Goal: Information Seeking & Learning: Compare options

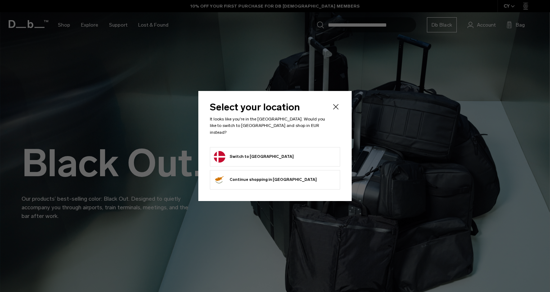
click at [284, 152] on form "Switch to Denmark" at bounding box center [275, 157] width 122 height 12
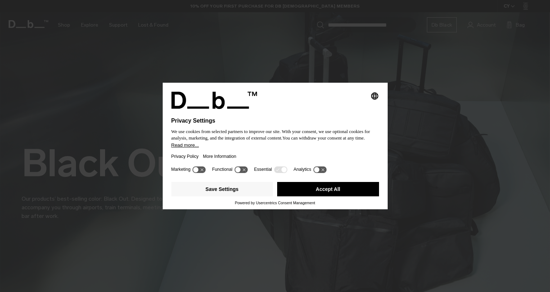
click at [330, 191] on button "Accept All" at bounding box center [328, 189] width 102 height 14
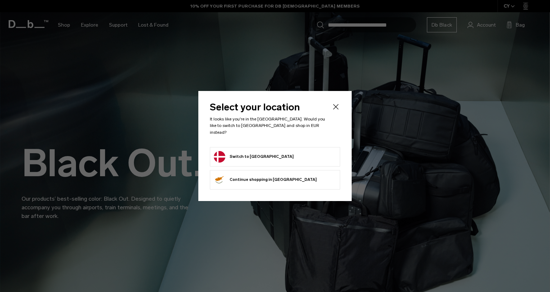
click at [240, 153] on button "Switch to Denmark" at bounding box center [254, 157] width 80 height 12
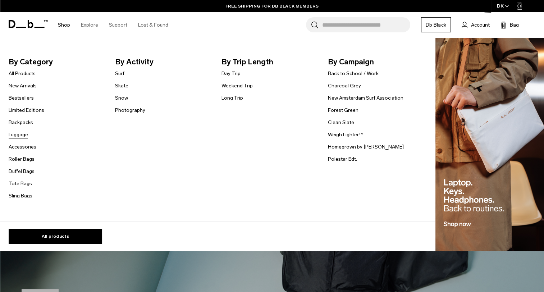
click at [19, 136] on link "Luggage" at bounding box center [18, 135] width 19 height 8
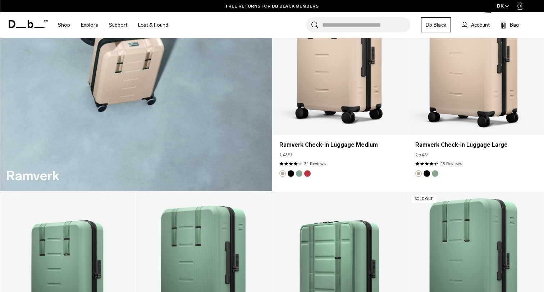
scroll to position [1187, 0]
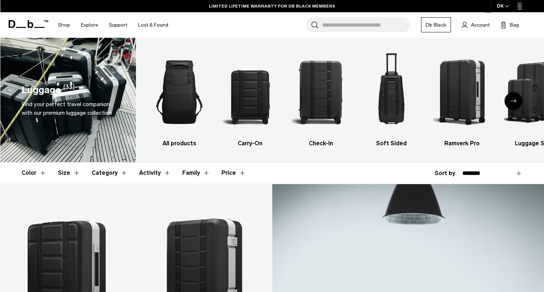
click at [110, 171] on button "Category" at bounding box center [110, 173] width 36 height 21
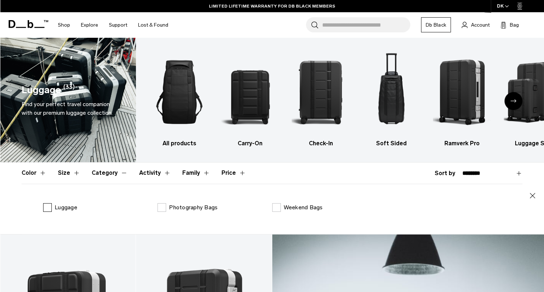
click at [48, 209] on label "Luggage" at bounding box center [60, 207] width 34 height 9
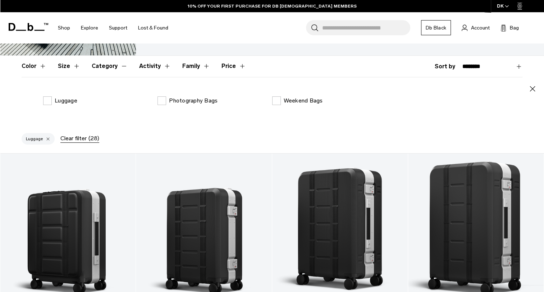
scroll to position [123, 0]
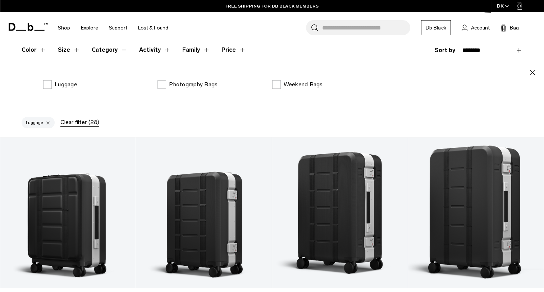
click at [189, 51] on button "Family" at bounding box center [196, 50] width 28 height 21
click at [32, 49] on button "Color" at bounding box center [34, 50] width 25 height 21
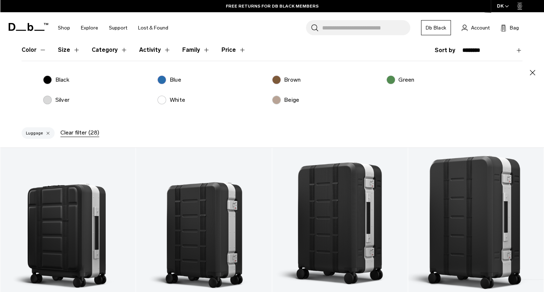
click at [287, 99] on p "Beige" at bounding box center [291, 100] width 15 height 9
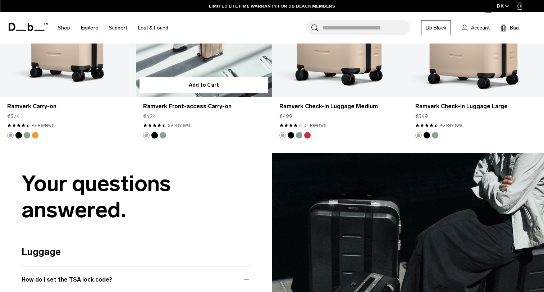
scroll to position [123, 0]
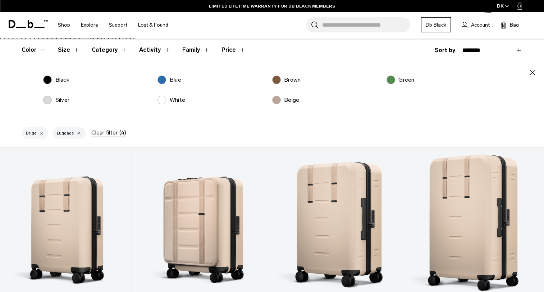
click at [78, 132] on div at bounding box center [79, 133] width 5 height 6
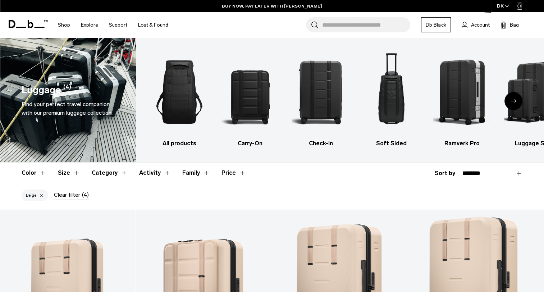
click at [187, 171] on button "Family" at bounding box center [196, 173] width 28 height 21
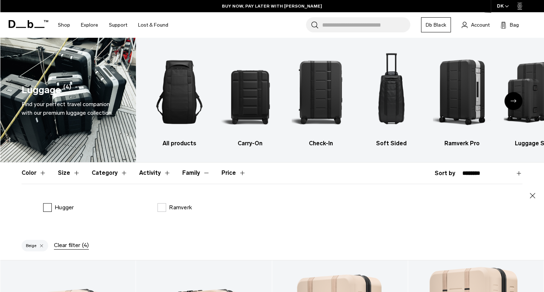
click at [50, 210] on label "Hugger" at bounding box center [58, 207] width 31 height 9
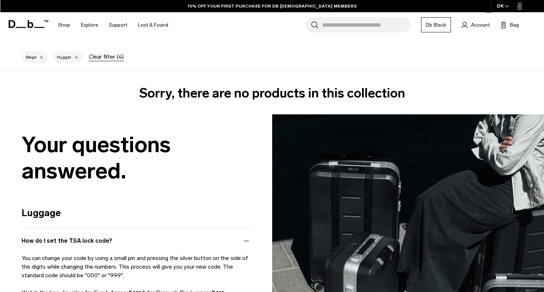
scroll to position [108, 0]
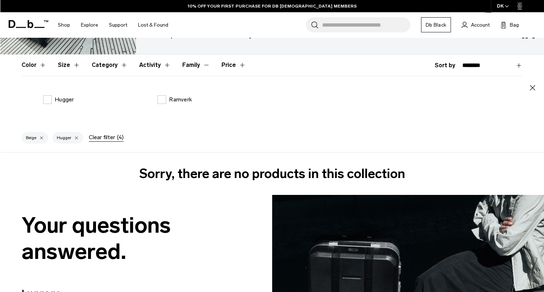
click at [108, 137] on div "Clear filter (4)" at bounding box center [106, 137] width 35 height 9
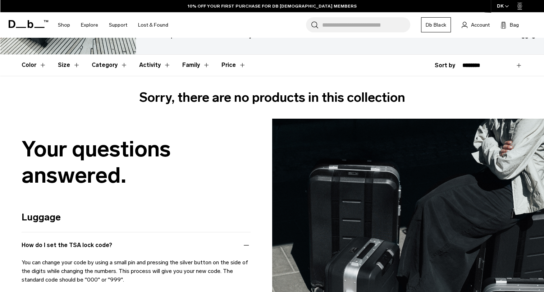
click at [190, 63] on button "Family" at bounding box center [196, 65] width 28 height 21
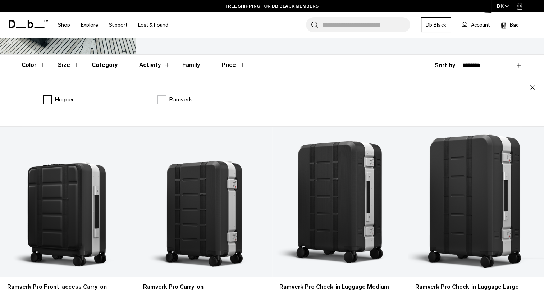
click at [49, 100] on label "Hugger" at bounding box center [58, 99] width 31 height 9
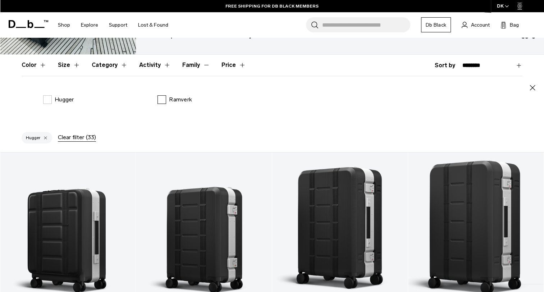
click at [165, 99] on label "Ramverk" at bounding box center [175, 99] width 35 height 9
click at [162, 101] on label "Ramverk" at bounding box center [175, 99] width 35 height 9
click at [40, 99] on div "Hugger Ramverk" at bounding box center [272, 106] width 501 height 30
click at [46, 99] on label "Hugger" at bounding box center [58, 99] width 31 height 9
